Goal: Find contact information: Find contact information

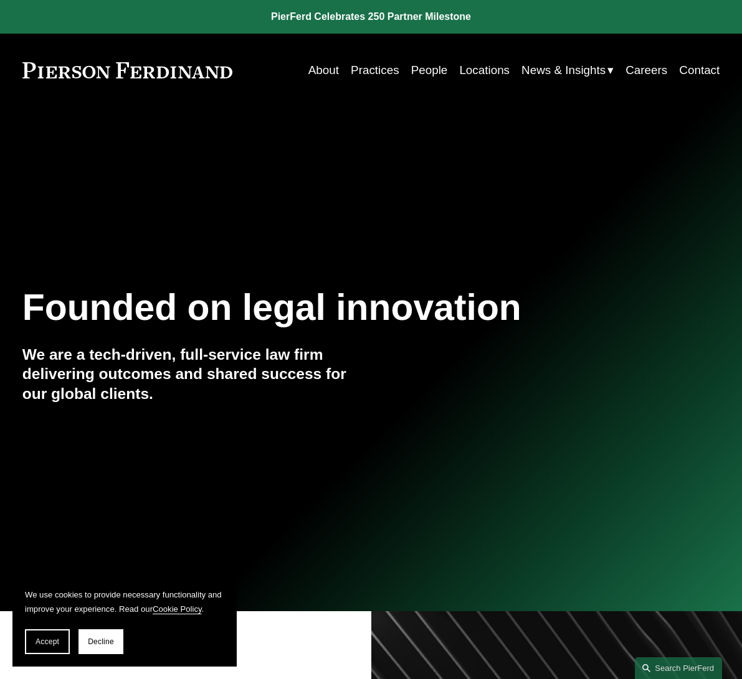
click at [480, 67] on link "Locations" at bounding box center [484, 71] width 50 height 24
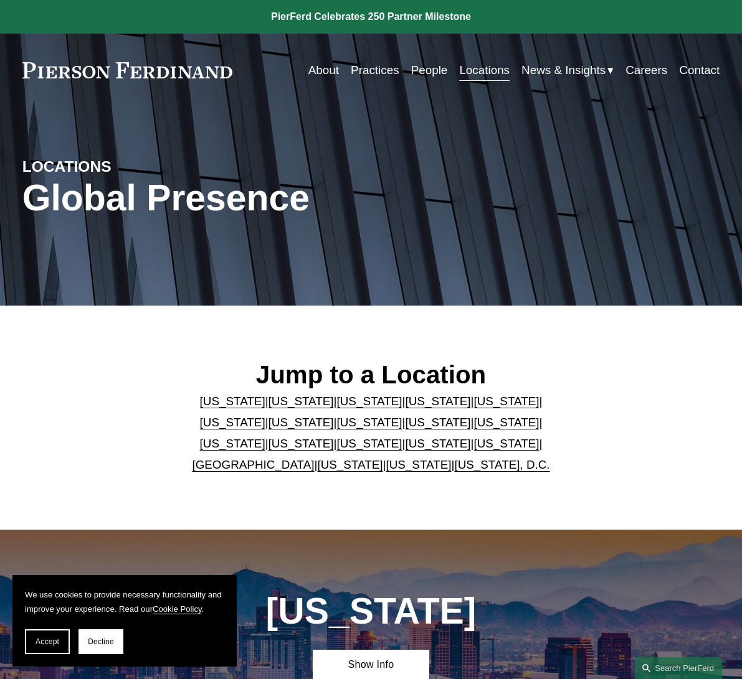
click at [265, 437] on link "[US_STATE]" at bounding box center [232, 443] width 65 height 13
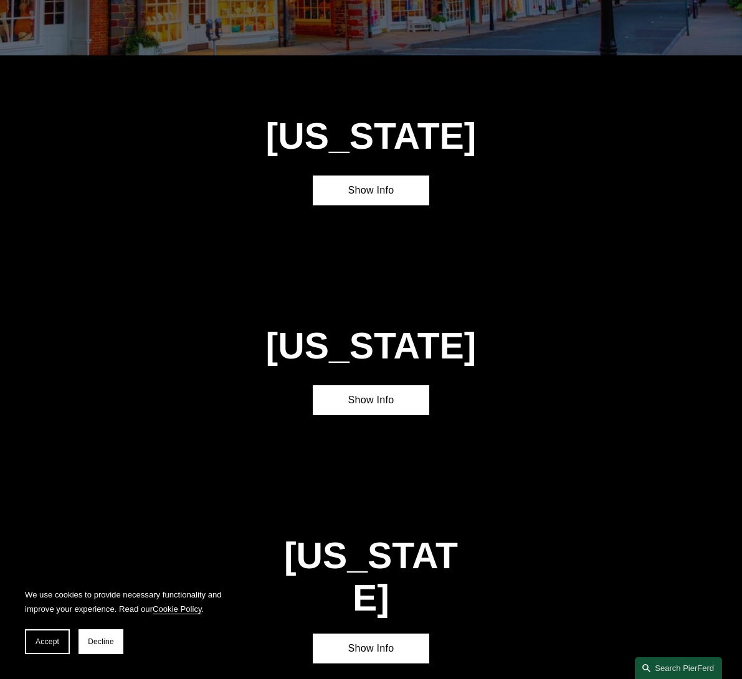
scroll to position [2656, 0]
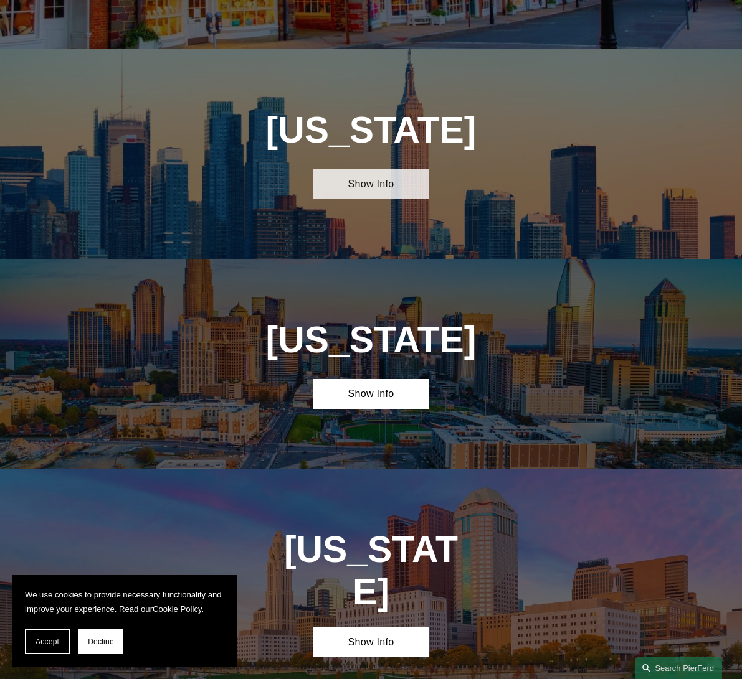
click at [410, 169] on link "Show Info" at bounding box center [371, 184] width 116 height 30
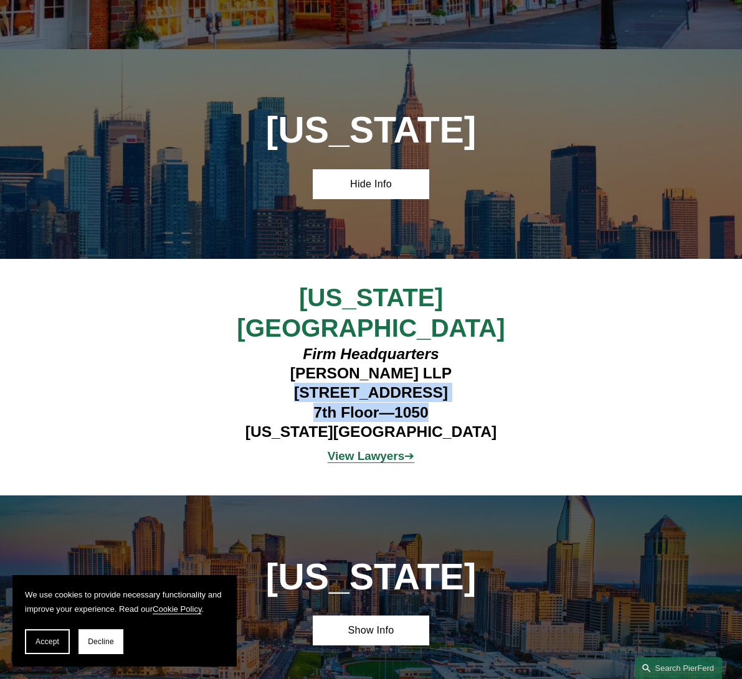
drag, startPoint x: 268, startPoint y: 316, endPoint x: 432, endPoint y: 332, distance: 165.2
click at [432, 344] on h4 "Firm Headquarters Pierson Ferdinand LLP 1270 Avenue of the Americas 7th Floor—1…" at bounding box center [370, 392] width 291 height 97
copy h4 "1270 Avenue of the Americas 7th Floor—1050"
click at [374, 450] on strong "View Lawyers" at bounding box center [366, 456] width 77 height 13
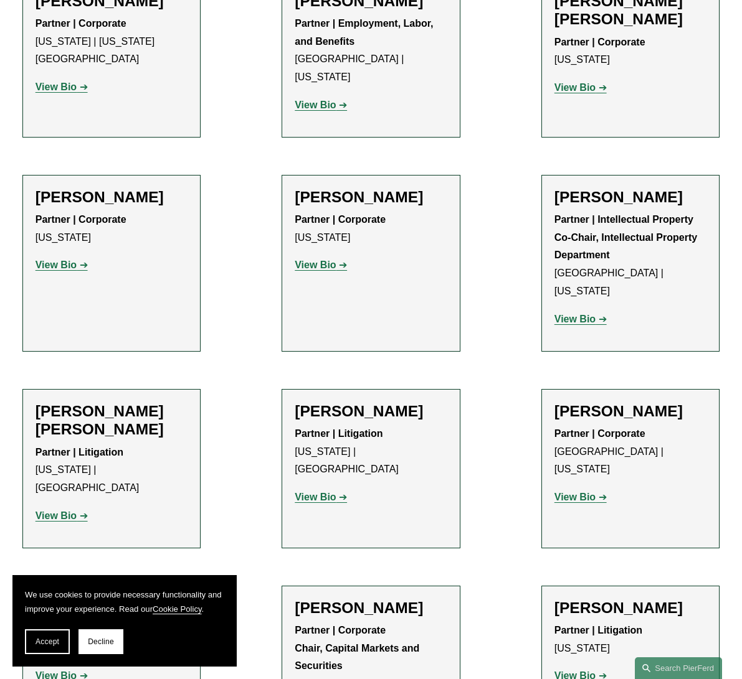
scroll to position [2117, 0]
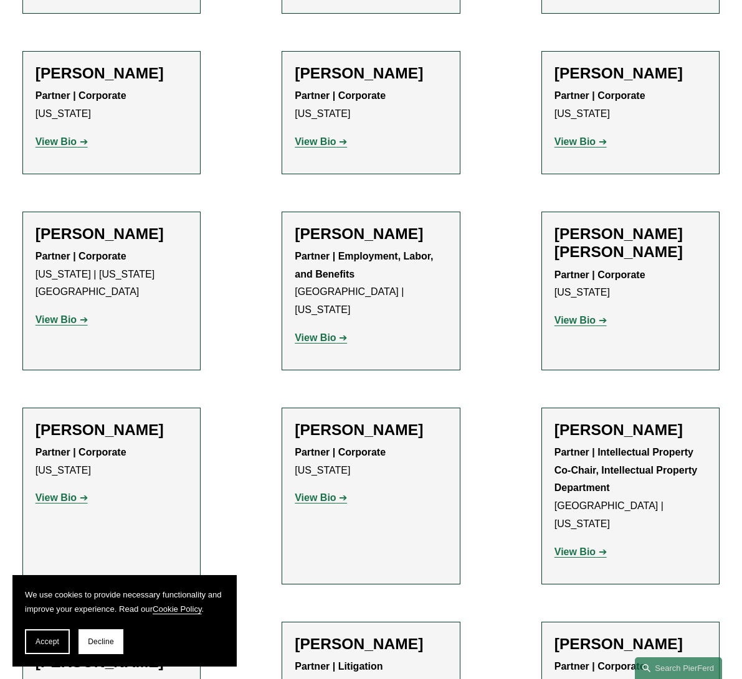
click at [219, 422] on ul "Filter Location [US_STATE] [US_STATE] All [GEOGRAPHIC_DATA] [GEOGRAPHIC_DATA] […" at bounding box center [371, 469] width 742 height 4516
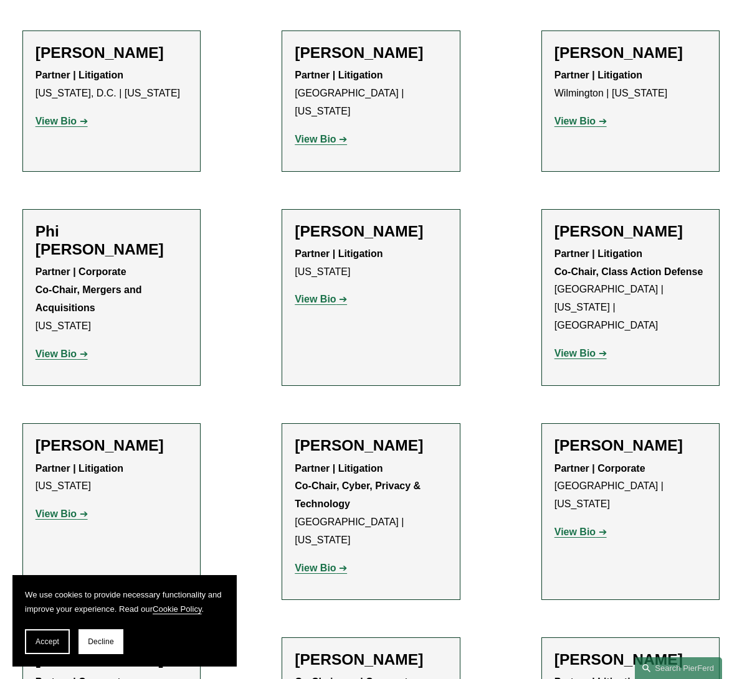
scroll to position [3362, 0]
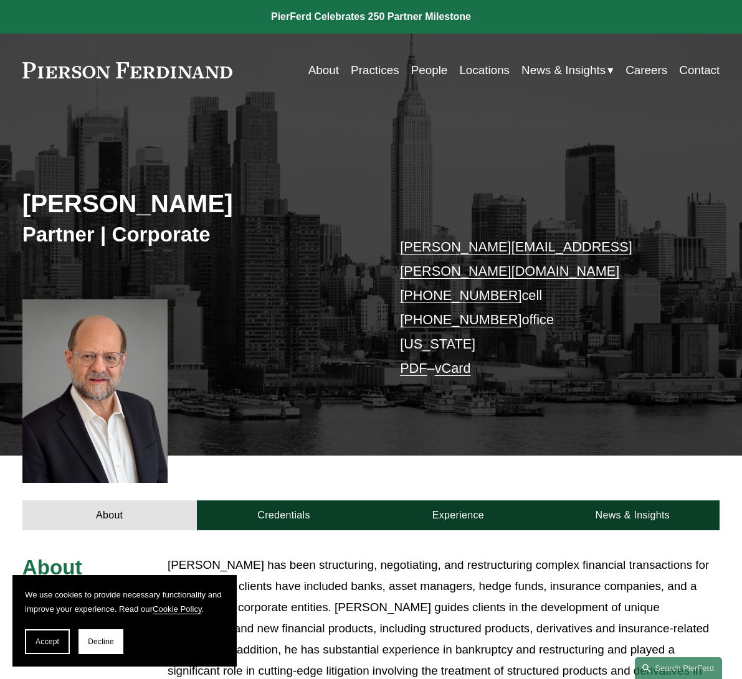
drag, startPoint x: 504, startPoint y: 298, endPoint x: 408, endPoint y: 299, distance: 95.3
click at [408, 299] on p "[PERSON_NAME][EMAIL_ADDRESS][PERSON_NAME][DOMAIN_NAME] [PHONE_NUMBER] cell [PHO…" at bounding box center [545, 308] width 291 height 146
drag, startPoint x: 555, startPoint y: 317, endPoint x: 519, endPoint y: 307, distance: 36.9
click at [555, 316] on p "[PERSON_NAME][EMAIL_ADDRESS][PERSON_NAME][DOMAIN_NAME] [PHONE_NUMBER] cell [PHO…" at bounding box center [545, 308] width 291 height 146
drag, startPoint x: 502, startPoint y: 298, endPoint x: 419, endPoint y: 295, distance: 83.5
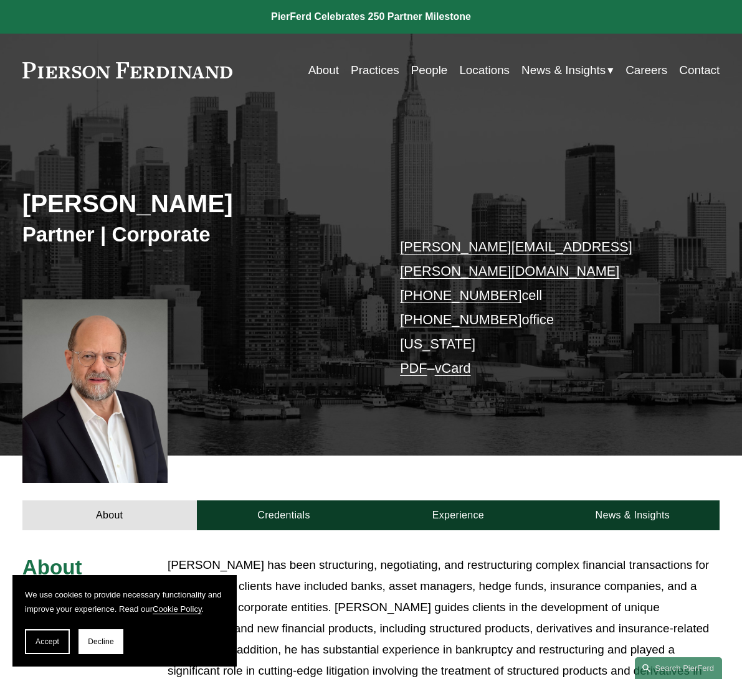
click at [419, 295] on p "[PERSON_NAME][EMAIL_ADDRESS][PERSON_NAME][DOMAIN_NAME] [PHONE_NUMBER] cell [PHO…" at bounding box center [545, 308] width 291 height 146
copy link "201.908.3787"
drag, startPoint x: 601, startPoint y: 243, endPoint x: 390, endPoint y: 253, distance: 211.3
click at [390, 253] on div "[PERSON_NAME] Partner | Corporate [PERSON_NAME][EMAIL_ADDRESS][PERSON_NAME][DOM…" at bounding box center [371, 293] width 742 height 326
copy link "[PERSON_NAME][EMAIL_ADDRESS][PERSON_NAME][DOMAIN_NAME]"
